Goal: Task Accomplishment & Management: Complete application form

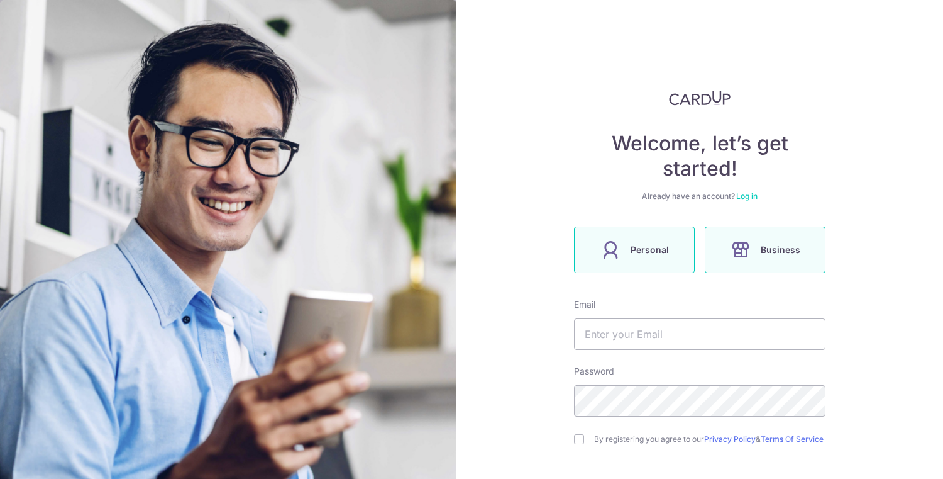
click at [659, 253] on span "Personal" at bounding box center [650, 249] width 38 height 15
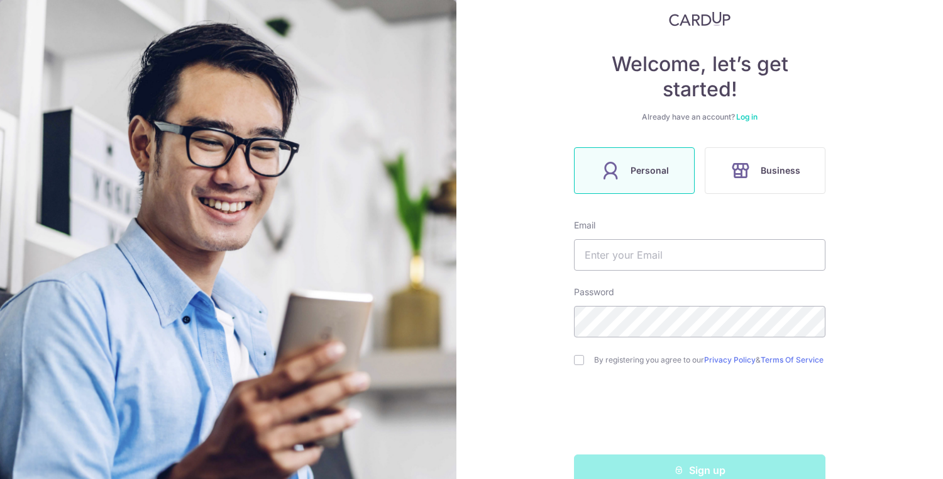
scroll to position [93, 0]
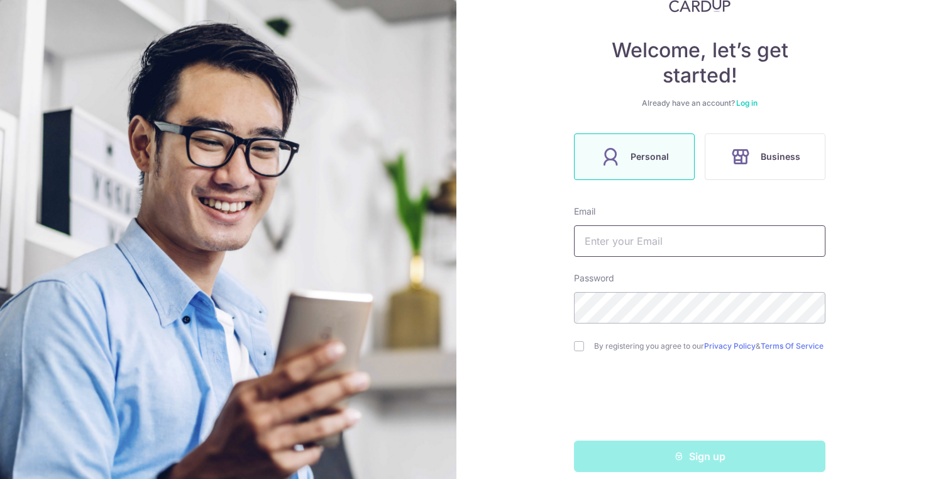
click at [714, 240] on input "text" at bounding box center [700, 240] width 252 height 31
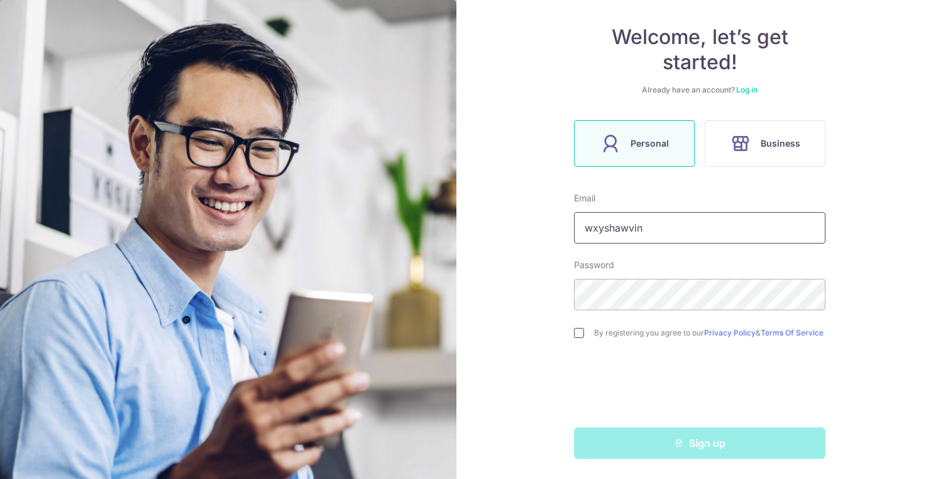
type input "wxyshawvin"
click at [584, 329] on input "checkbox" at bounding box center [579, 333] width 10 height 10
checkbox input "true"
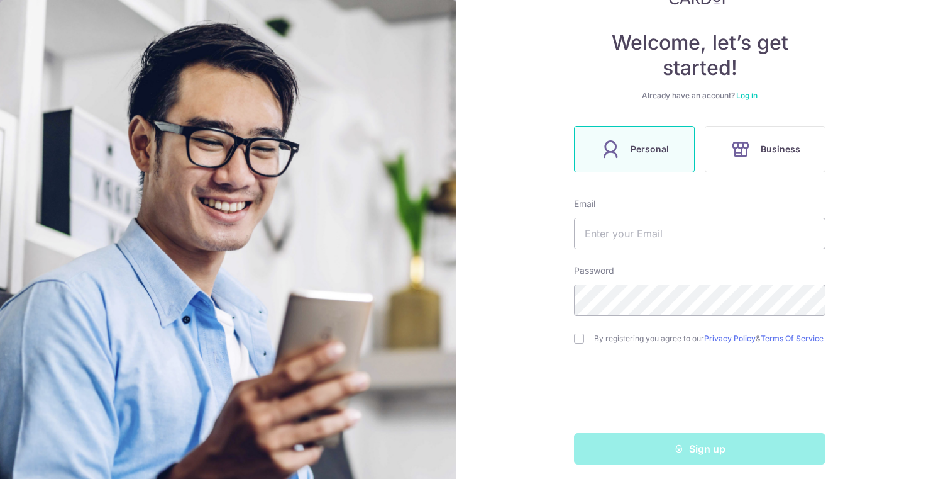
scroll to position [111, 0]
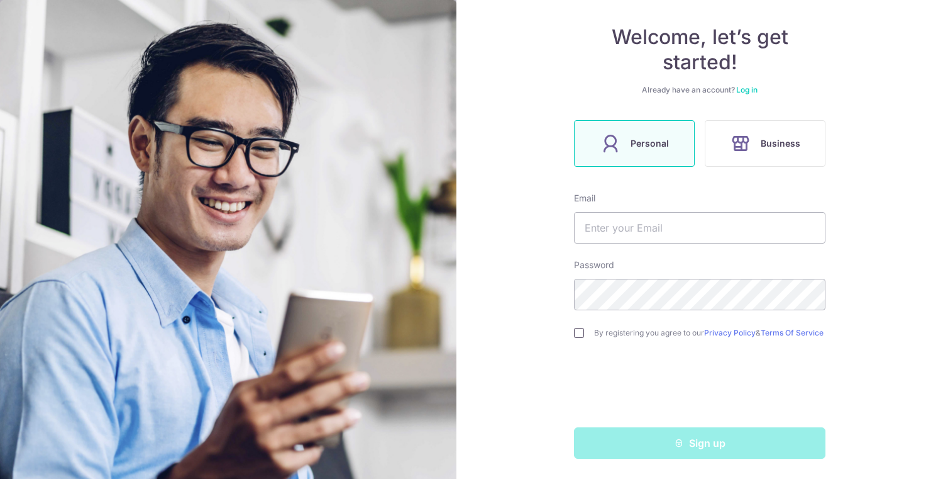
click at [582, 332] on input "checkbox" at bounding box center [579, 333] width 10 height 10
checkbox input "true"
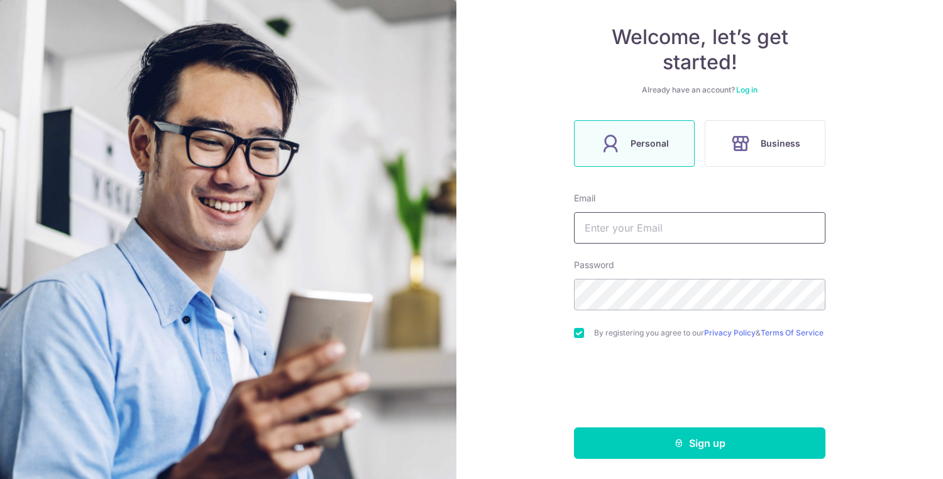
click at [679, 229] on input "text" at bounding box center [700, 227] width 252 height 31
click at [670, 228] on input "wxyshawvin@hotmail.com" at bounding box center [700, 227] width 252 height 31
type input "wxyshawvin@gmail.com"
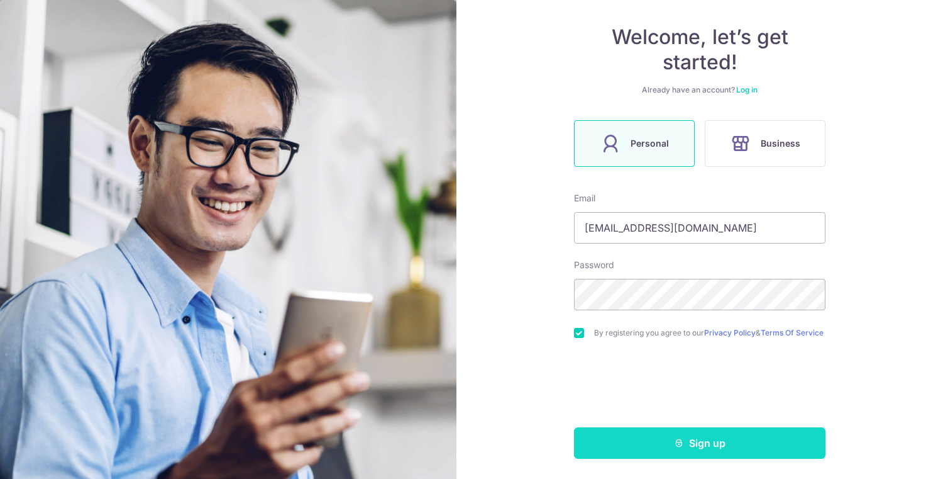
click at [650, 441] on button "Sign up" at bounding box center [700, 442] width 252 height 31
